Goal: Book appointment/travel/reservation

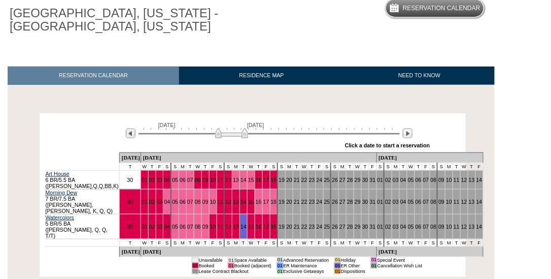
scroll to position [101, 0]
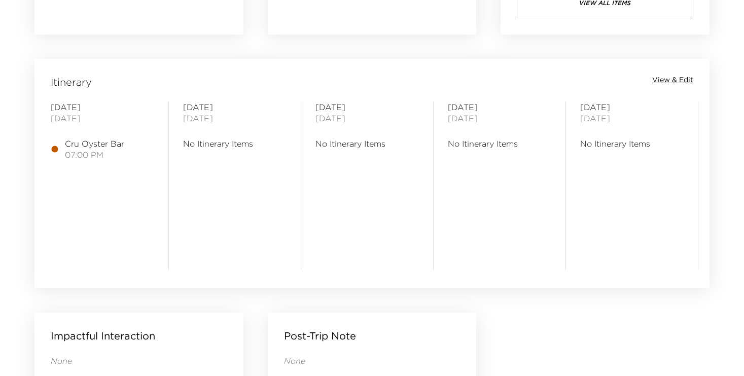
scroll to position [813, 0]
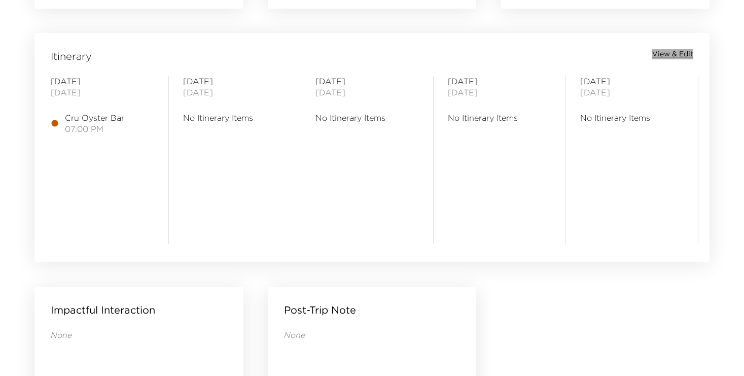
click at [673, 52] on span "View & Edit" at bounding box center [672, 54] width 41 height 10
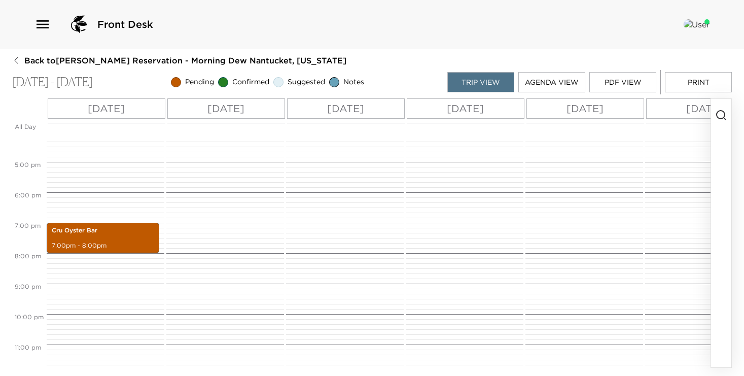
scroll to position [502, 0]
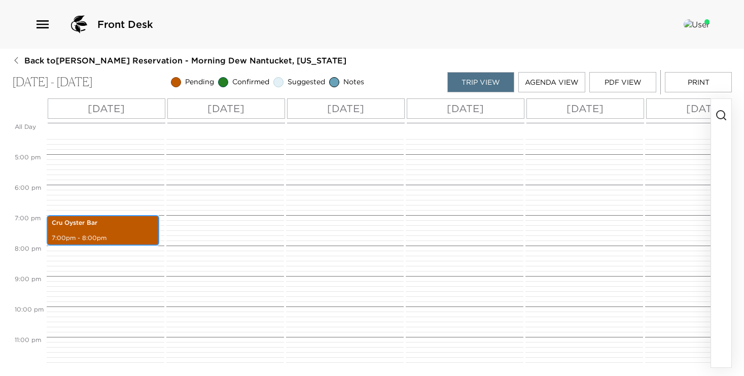
click at [124, 227] on div "Cru Oyster Bar 7:00pm - 8:00pm" at bounding box center [103, 230] width 107 height 27
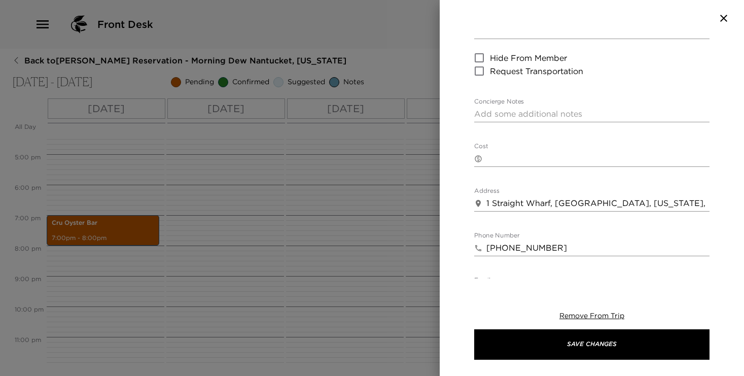
scroll to position [0, 0]
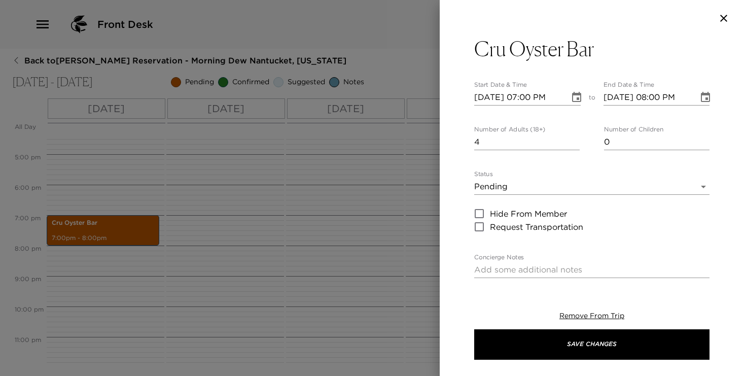
click at [724, 17] on icon "button" at bounding box center [723, 18] width 7 height 7
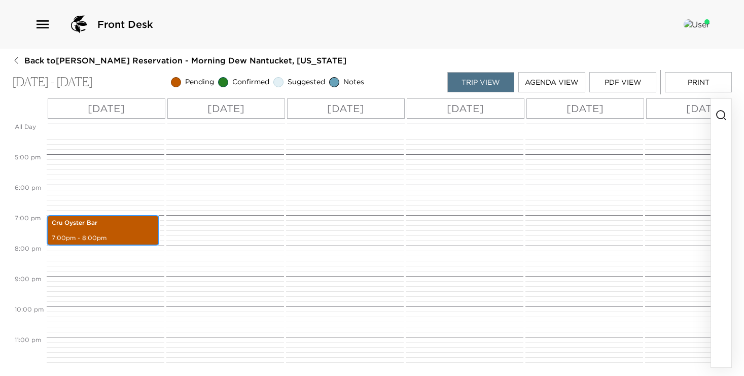
scroll to position [467, 0]
